Goal: Check status: Check status

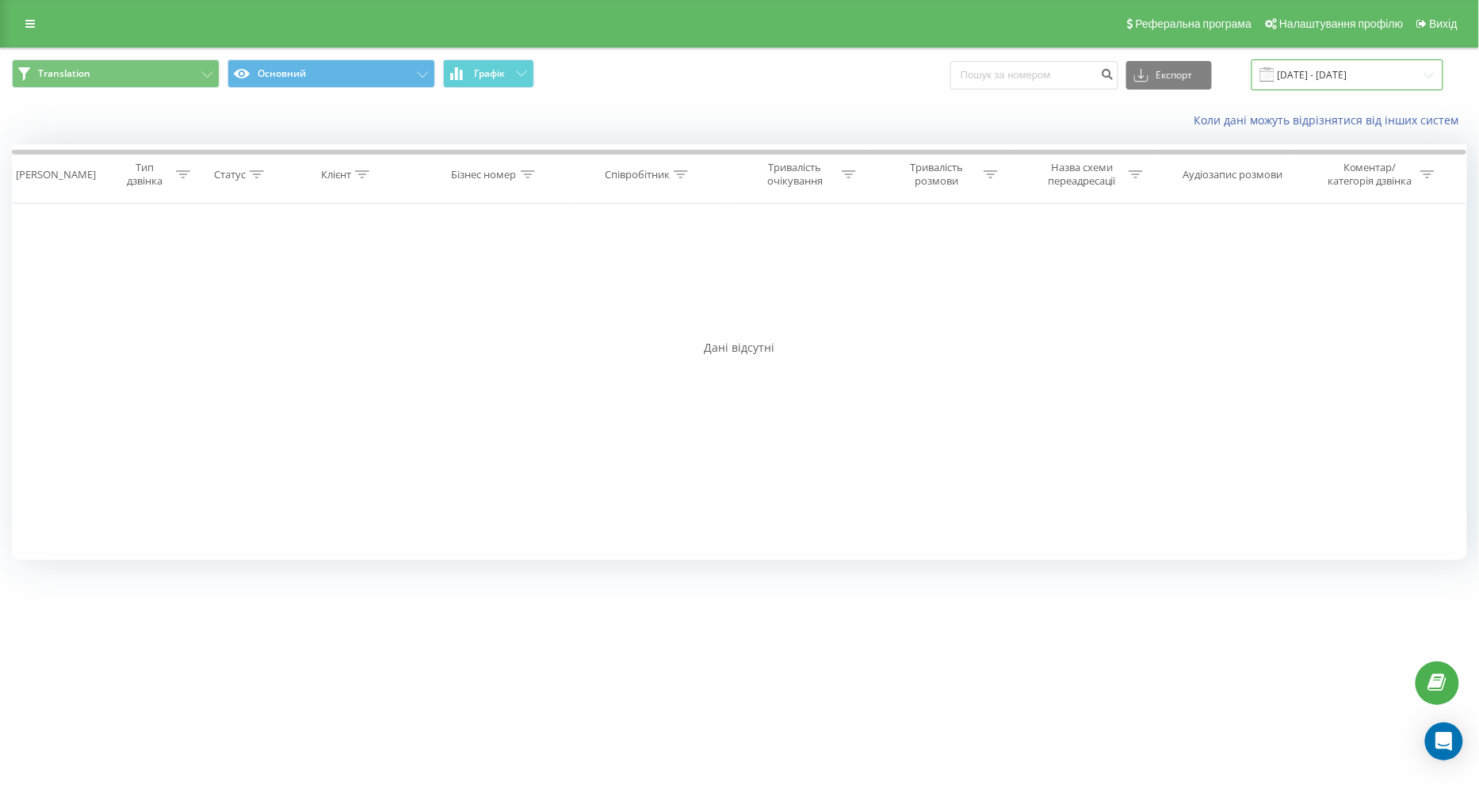
click at [1283, 76] on input "[DATE] - [DATE]" at bounding box center [1347, 75] width 192 height 31
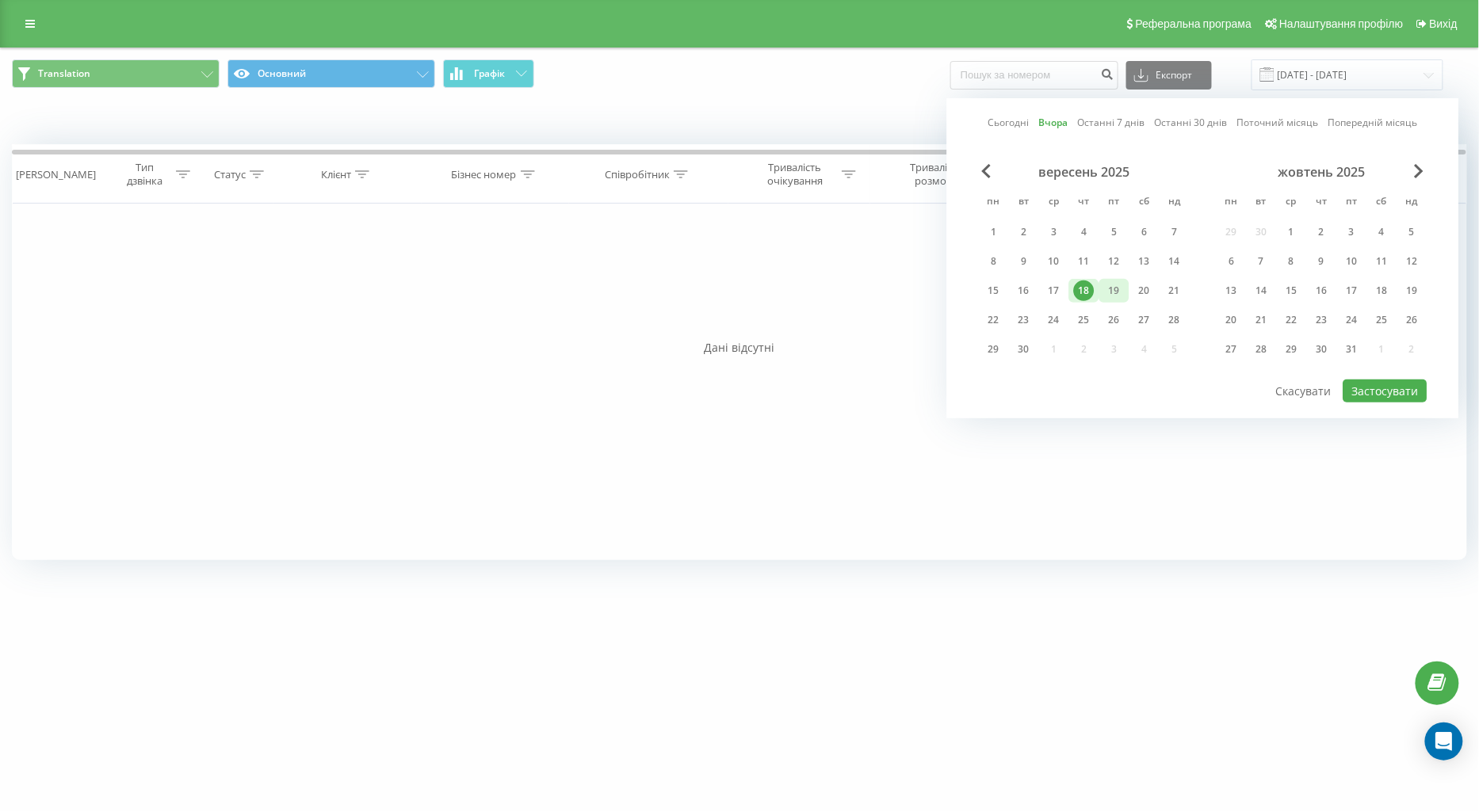
click at [1108, 292] on div "19" at bounding box center [1114, 291] width 20 height 20
click at [1350, 380] on button "Застосувати" at bounding box center [1384, 390] width 84 height 23
type input "[DATE] - [DATE]"
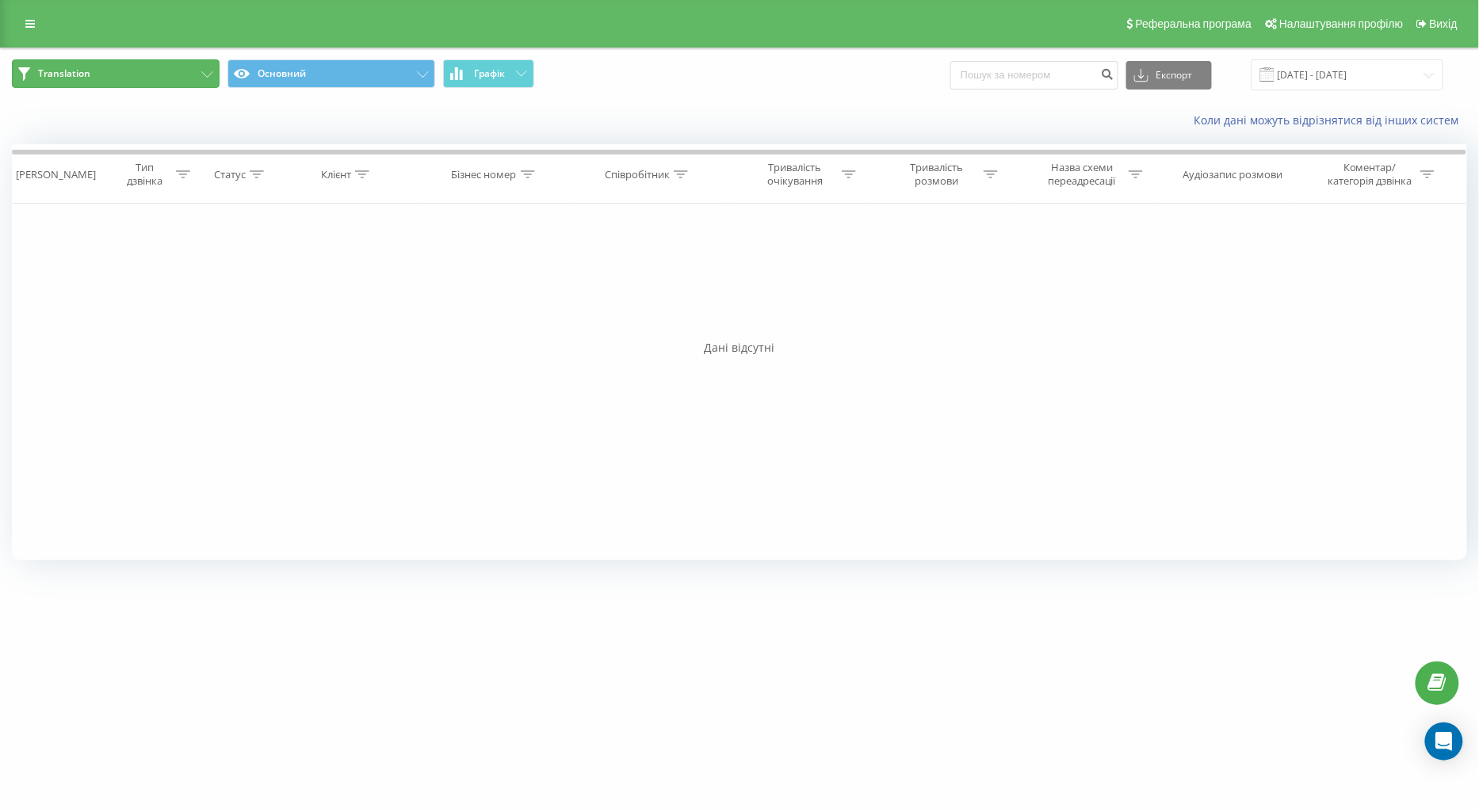
click at [159, 76] on button "Translation" at bounding box center [116, 73] width 207 height 28
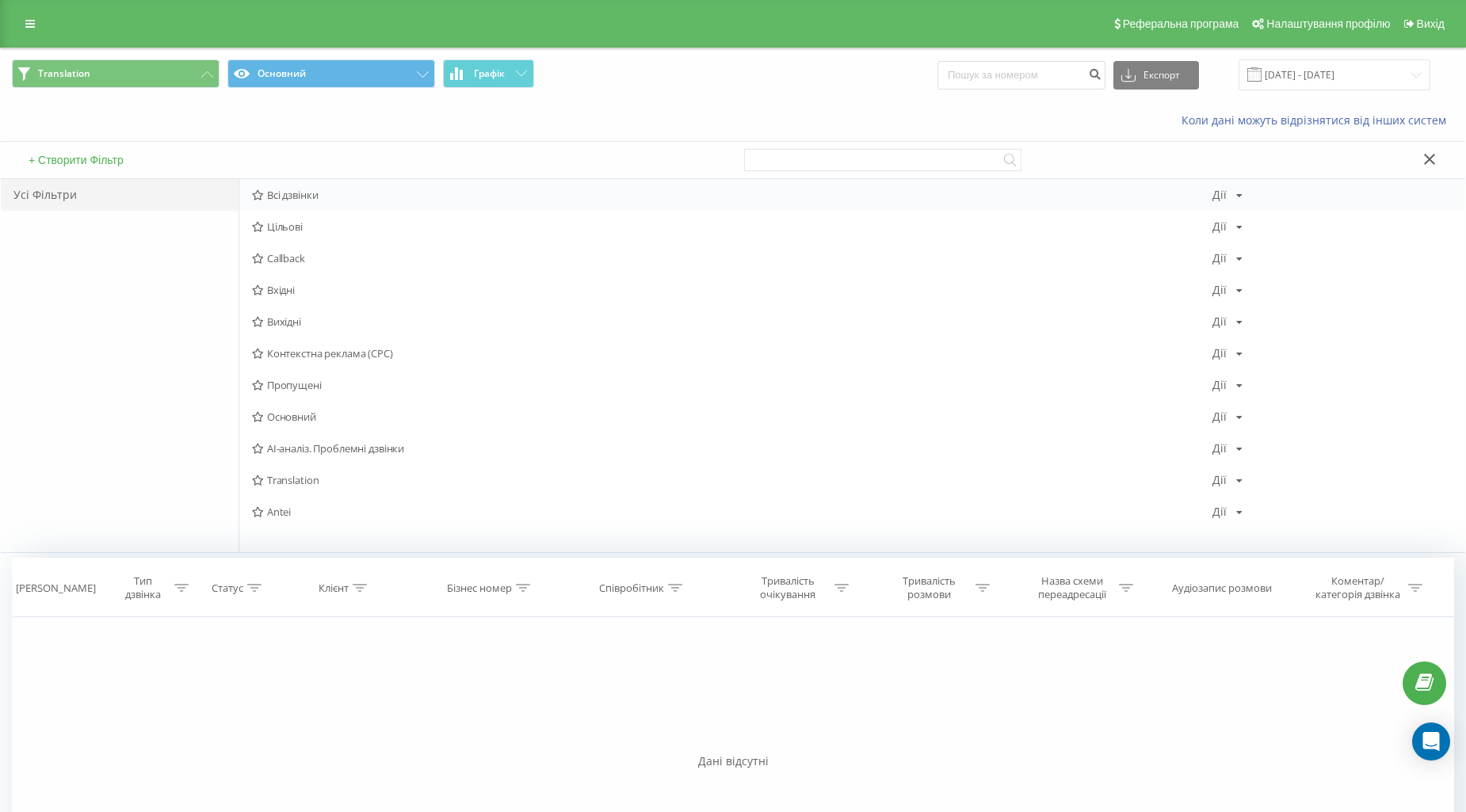
click at [286, 194] on span "Всі дзвінки" at bounding box center [732, 195] width 960 height 11
